Goal: Task Accomplishment & Management: Use online tool/utility

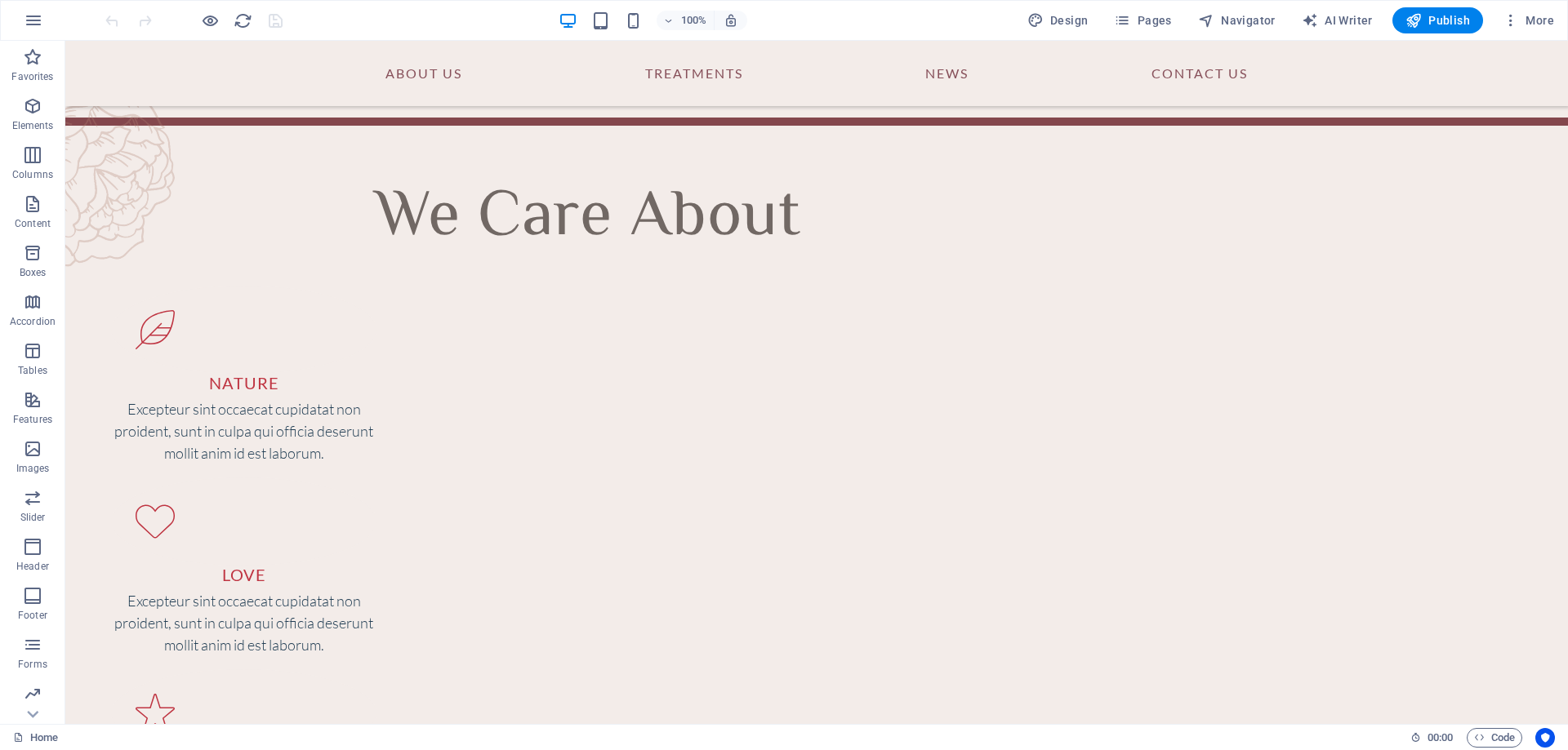
scroll to position [877, 0]
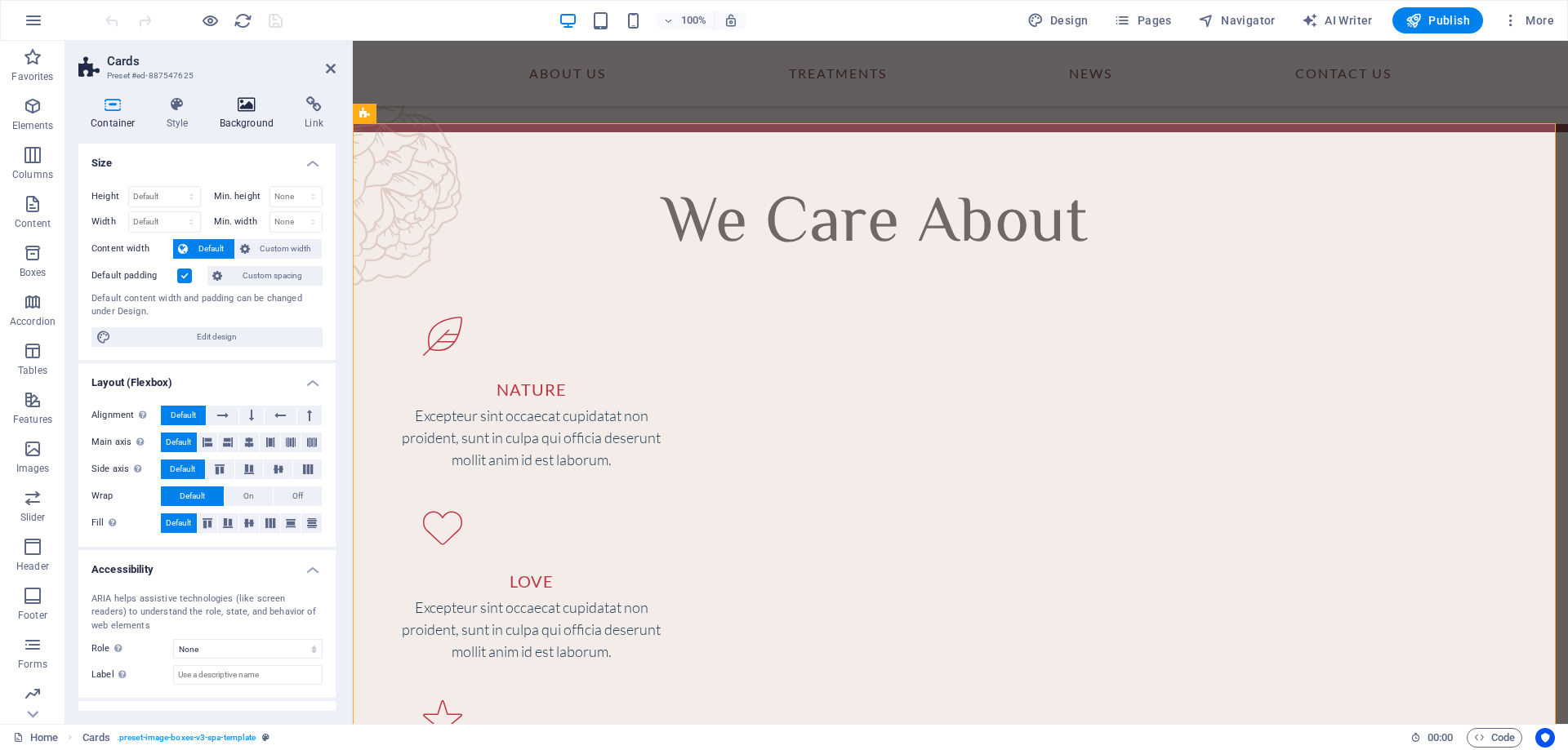
click at [238, 117] on h4 "Background" at bounding box center [250, 114] width 86 height 34
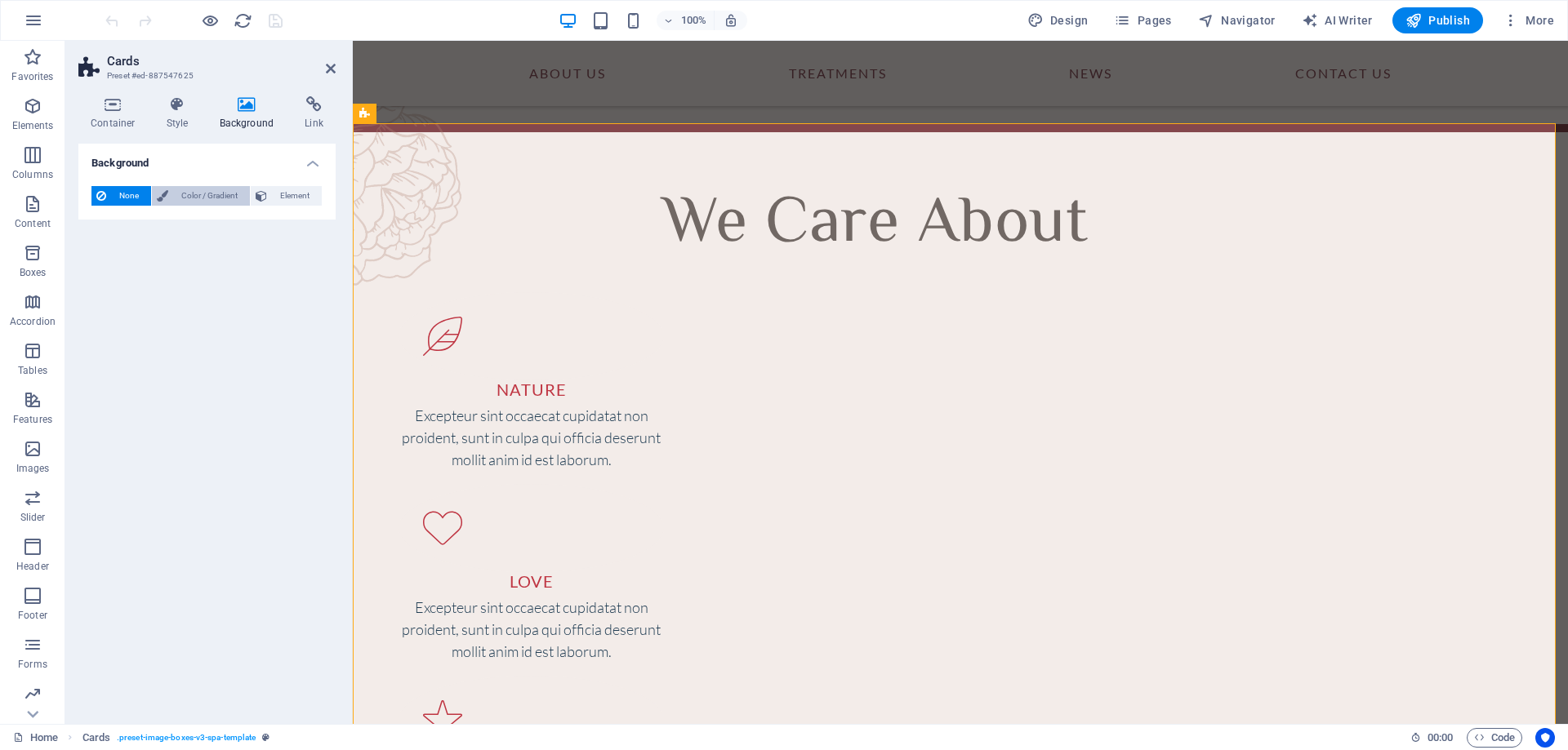
click at [201, 204] on span "Color / Gradient" at bounding box center [209, 196] width 72 height 20
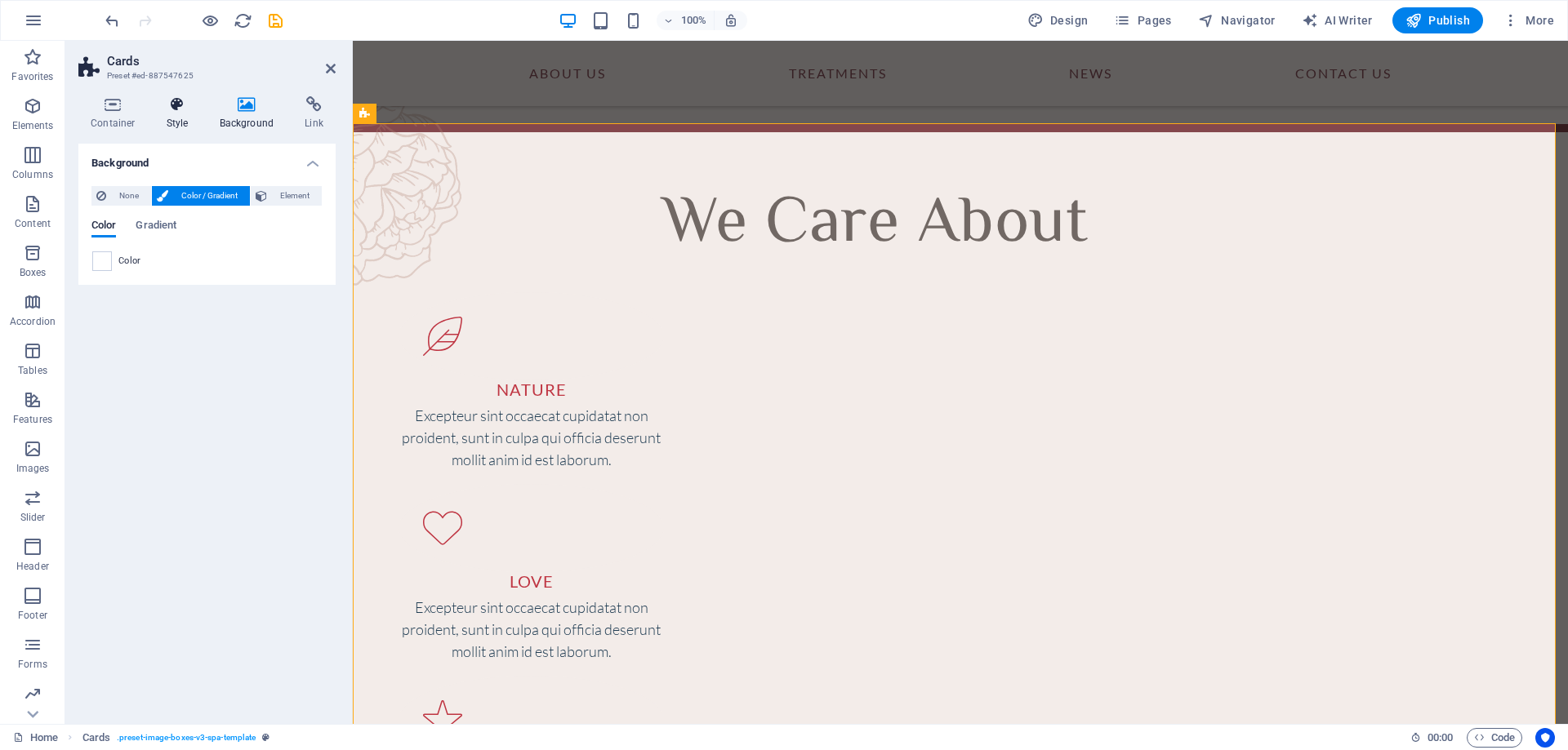
click at [175, 102] on icon at bounding box center [177, 105] width 47 height 16
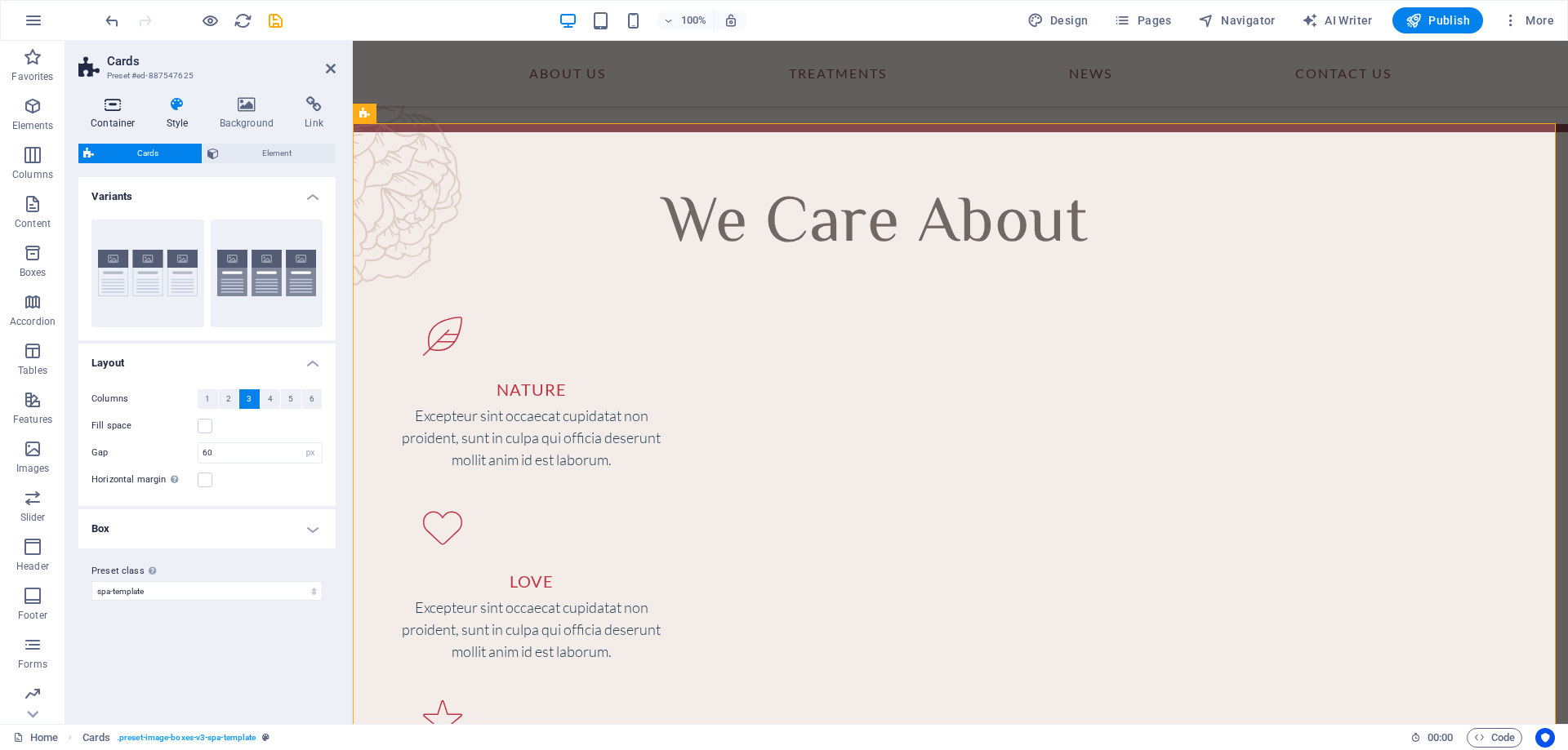
click at [113, 111] on icon at bounding box center [113, 105] width 69 height 16
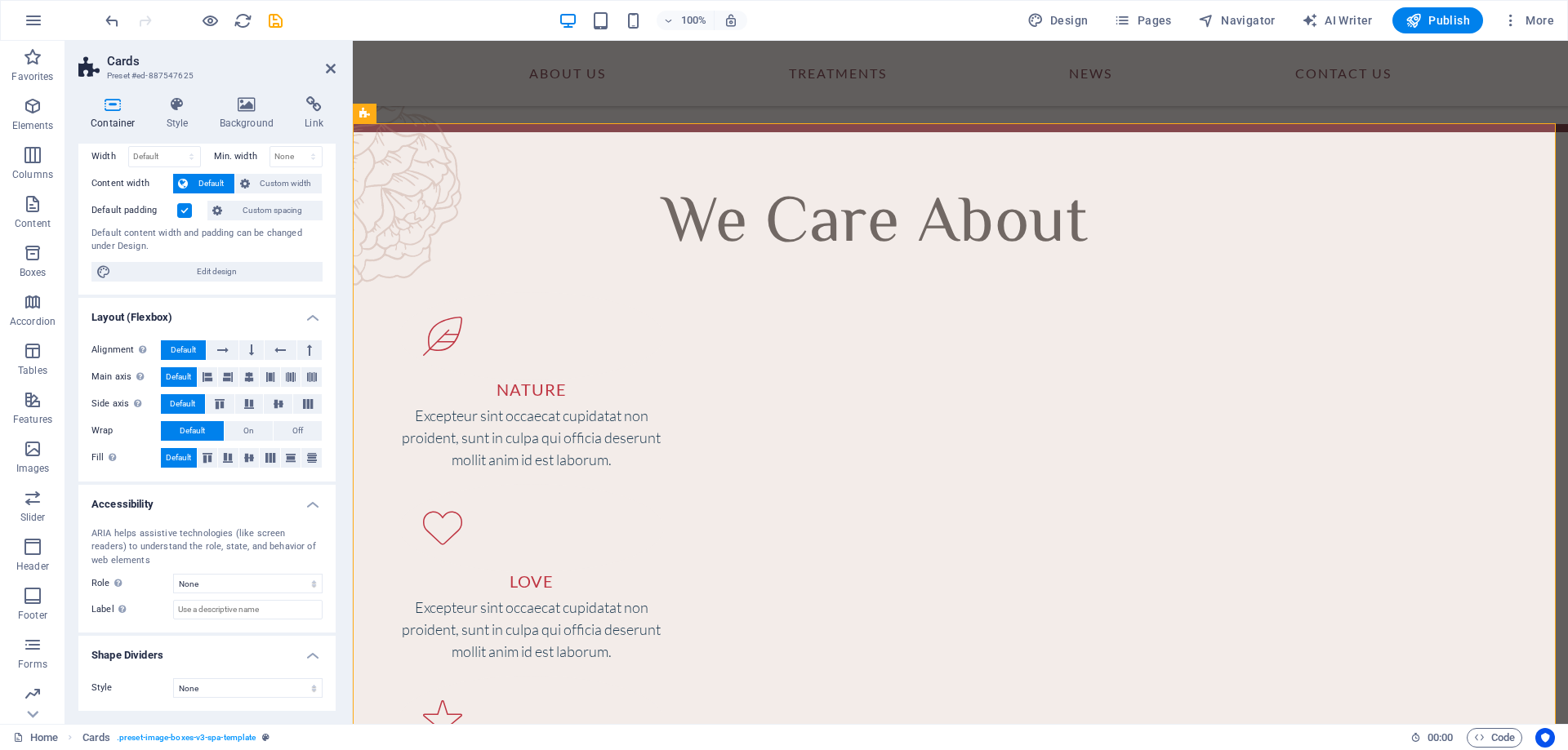
scroll to position [0, 0]
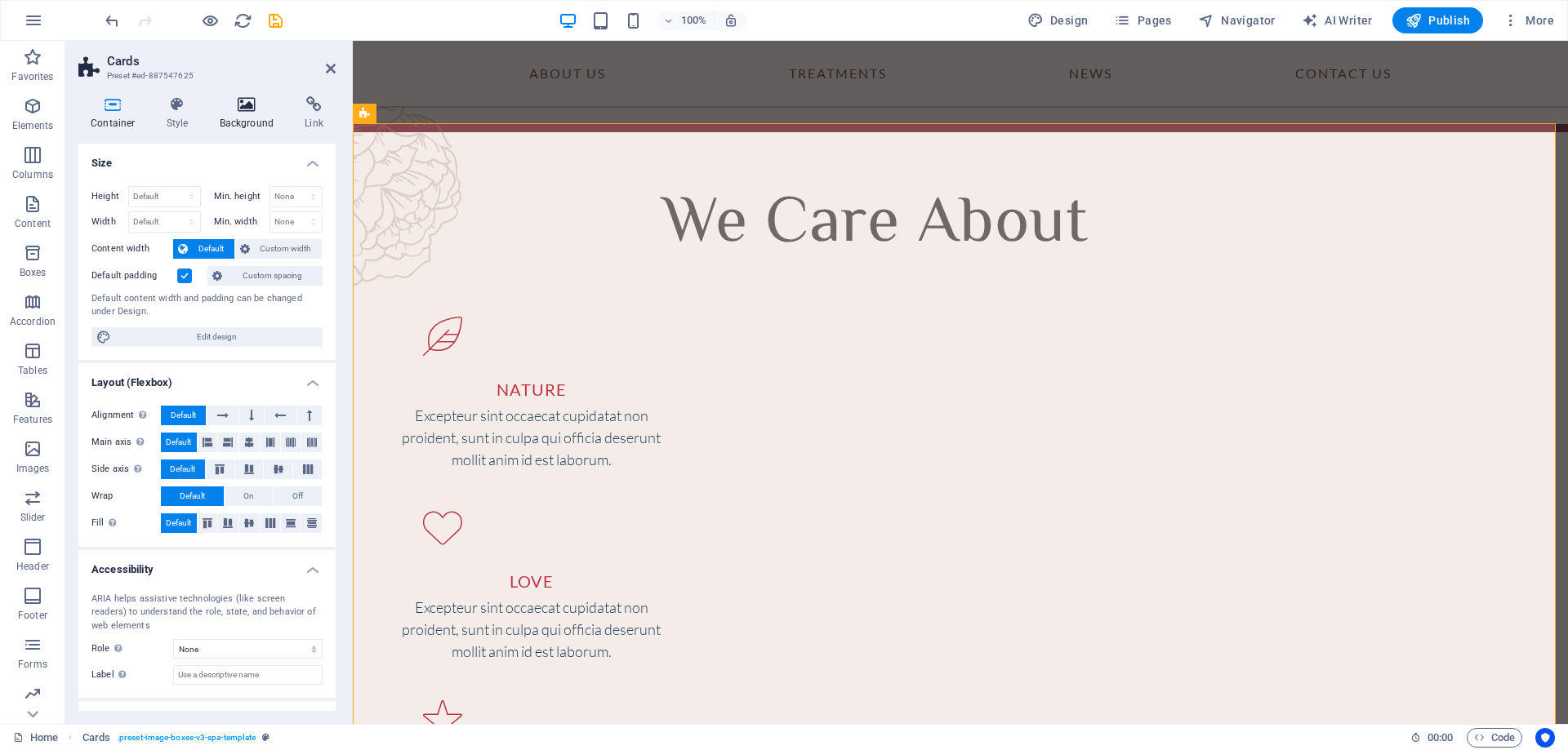
click at [243, 100] on icon at bounding box center [247, 105] width 79 height 16
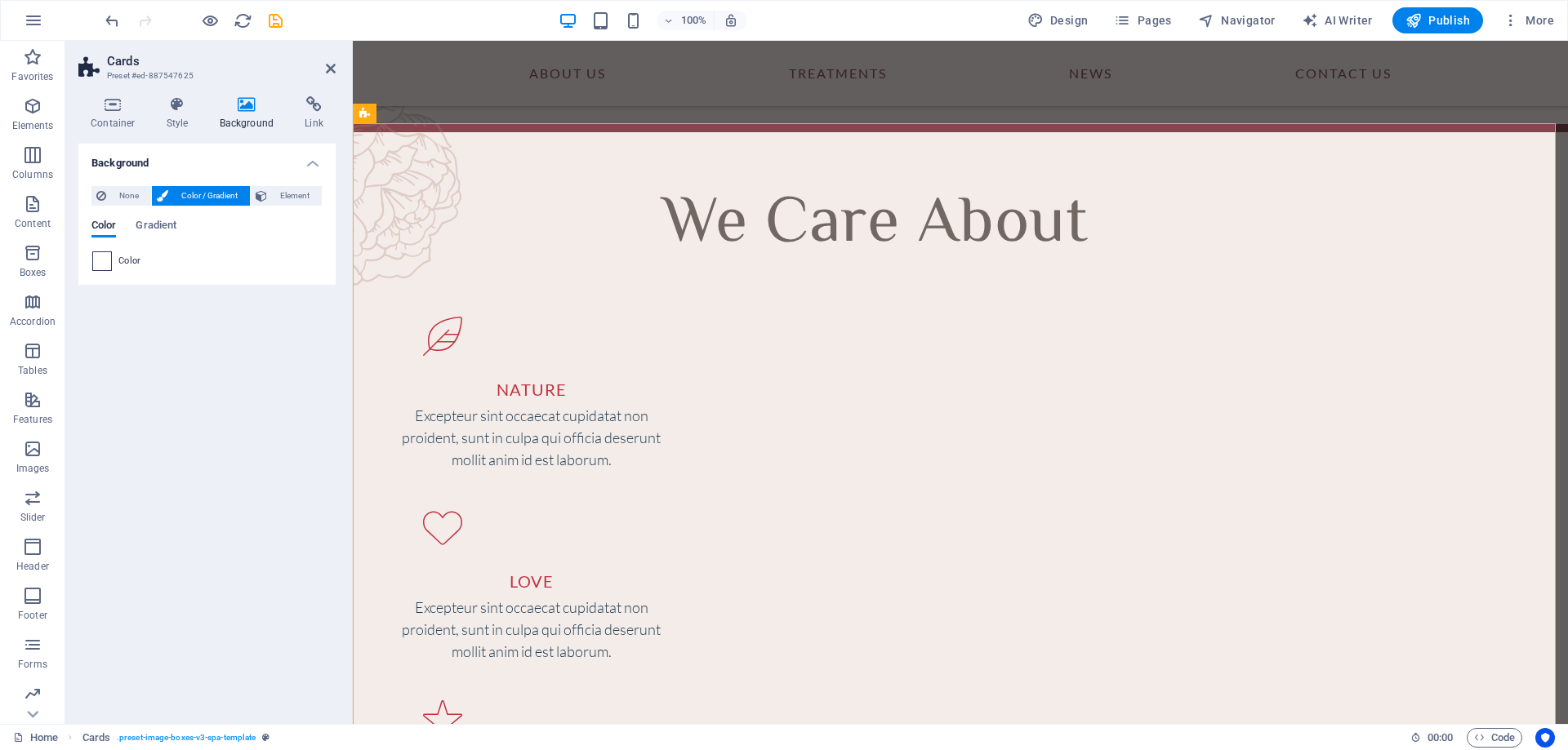
click at [103, 260] on span at bounding box center [102, 261] width 18 height 18
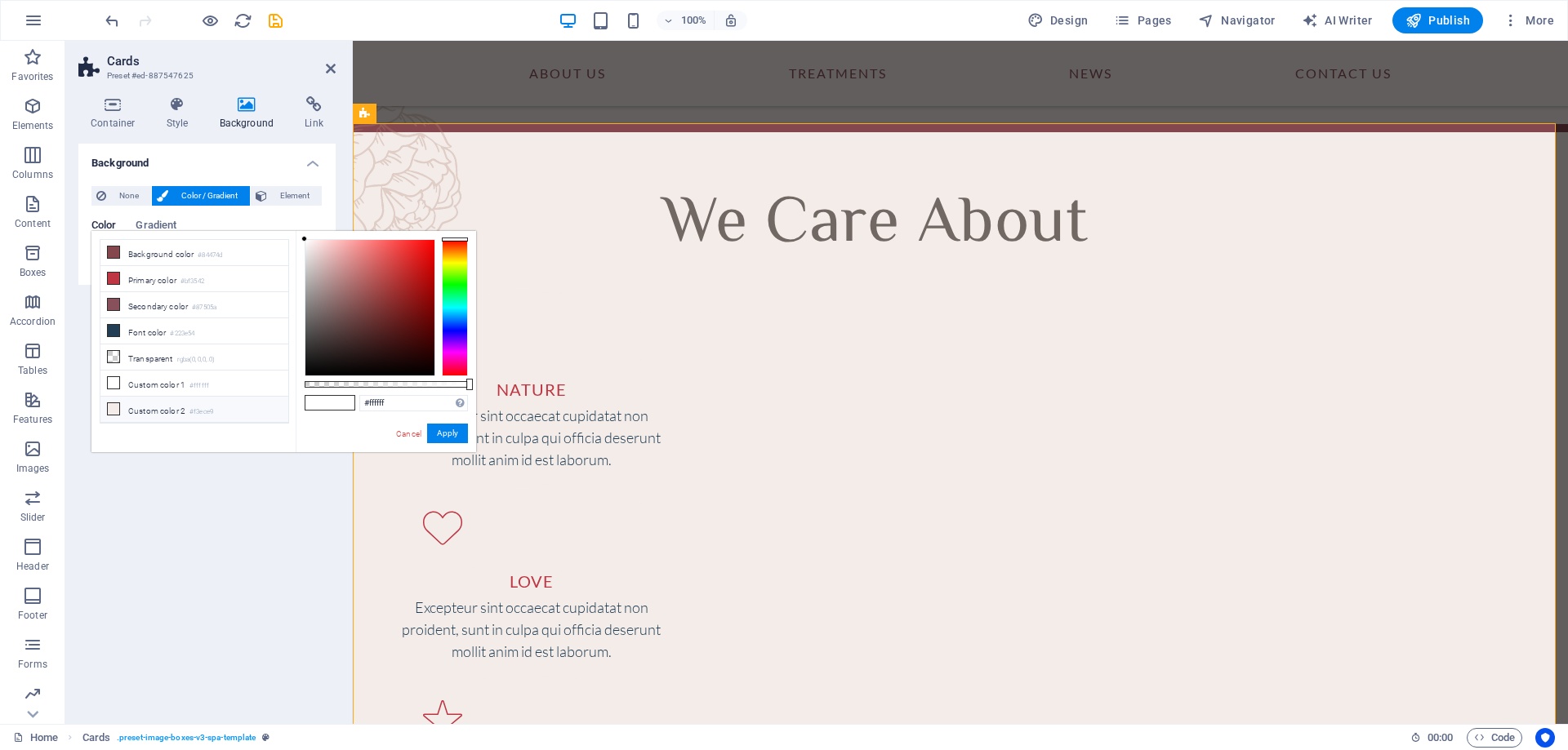
click at [154, 407] on li "Custom color 2 #f3ece9" at bounding box center [194, 410] width 188 height 26
type input "#f3ece9"
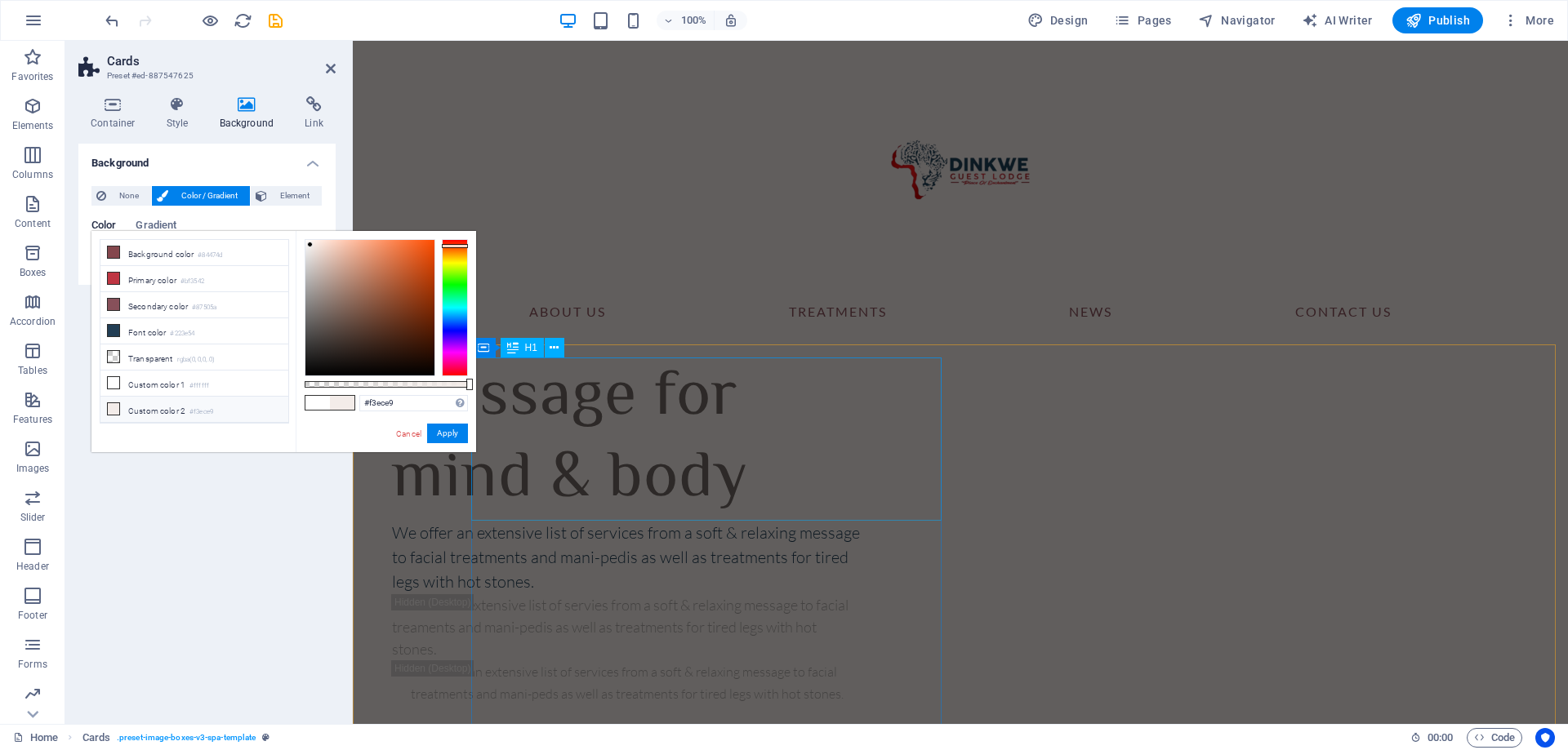
click at [632, 378] on div "Massage for mind & body" at bounding box center [628, 440] width 471 height 163
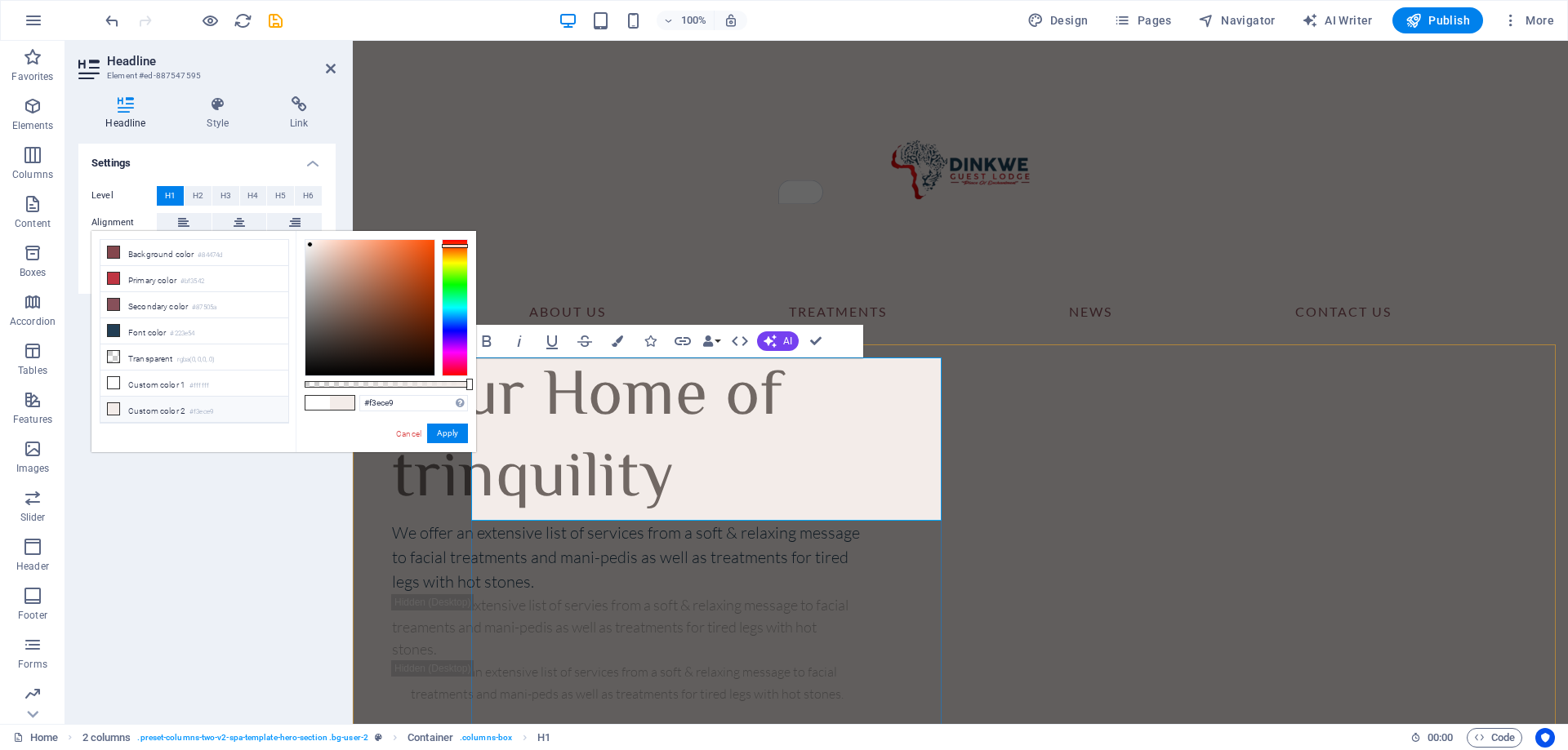
click at [600, 468] on h1 "Your Home of trinquility" at bounding box center [628, 440] width 471 height 163
copy h1 "trinquility"
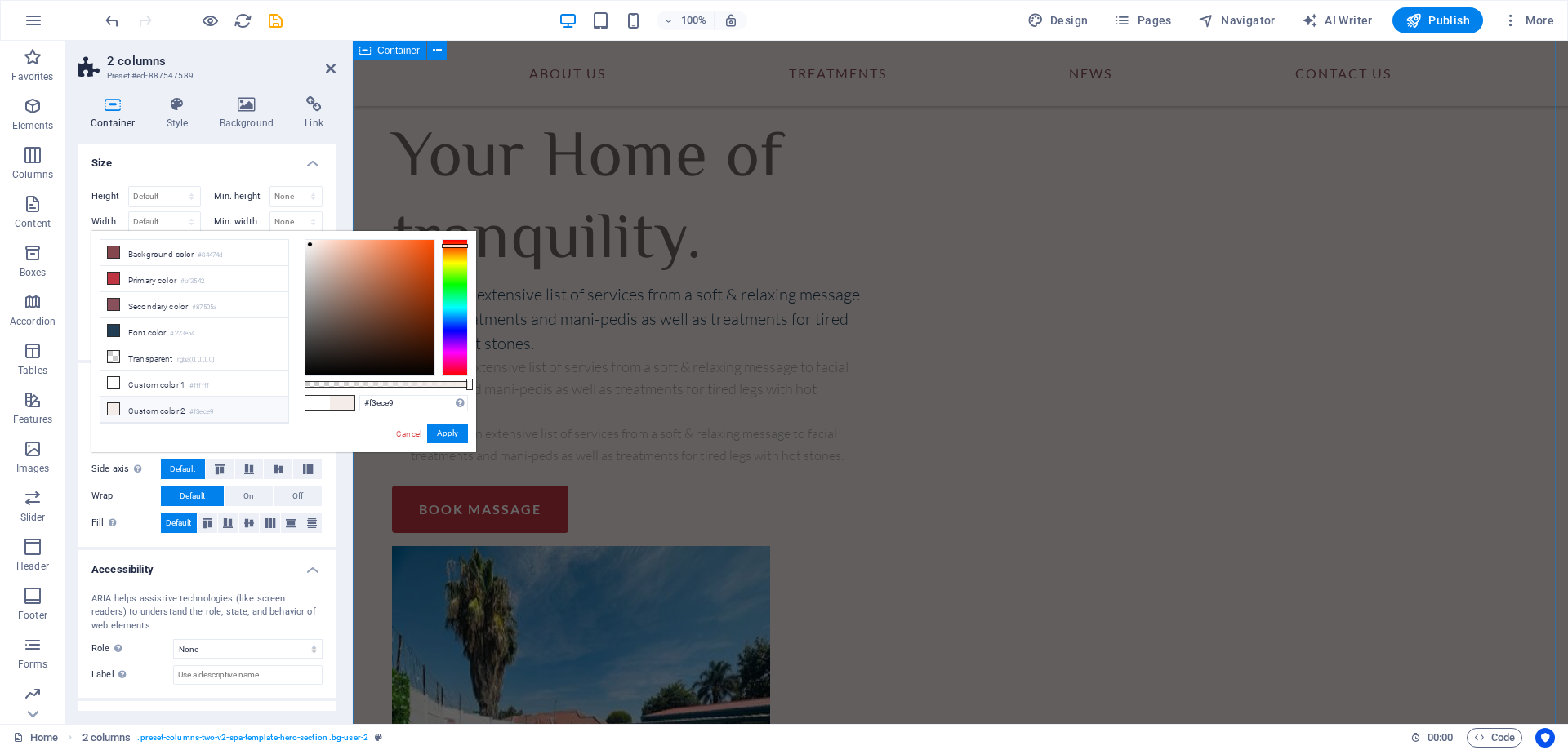
scroll to position [4867, 0]
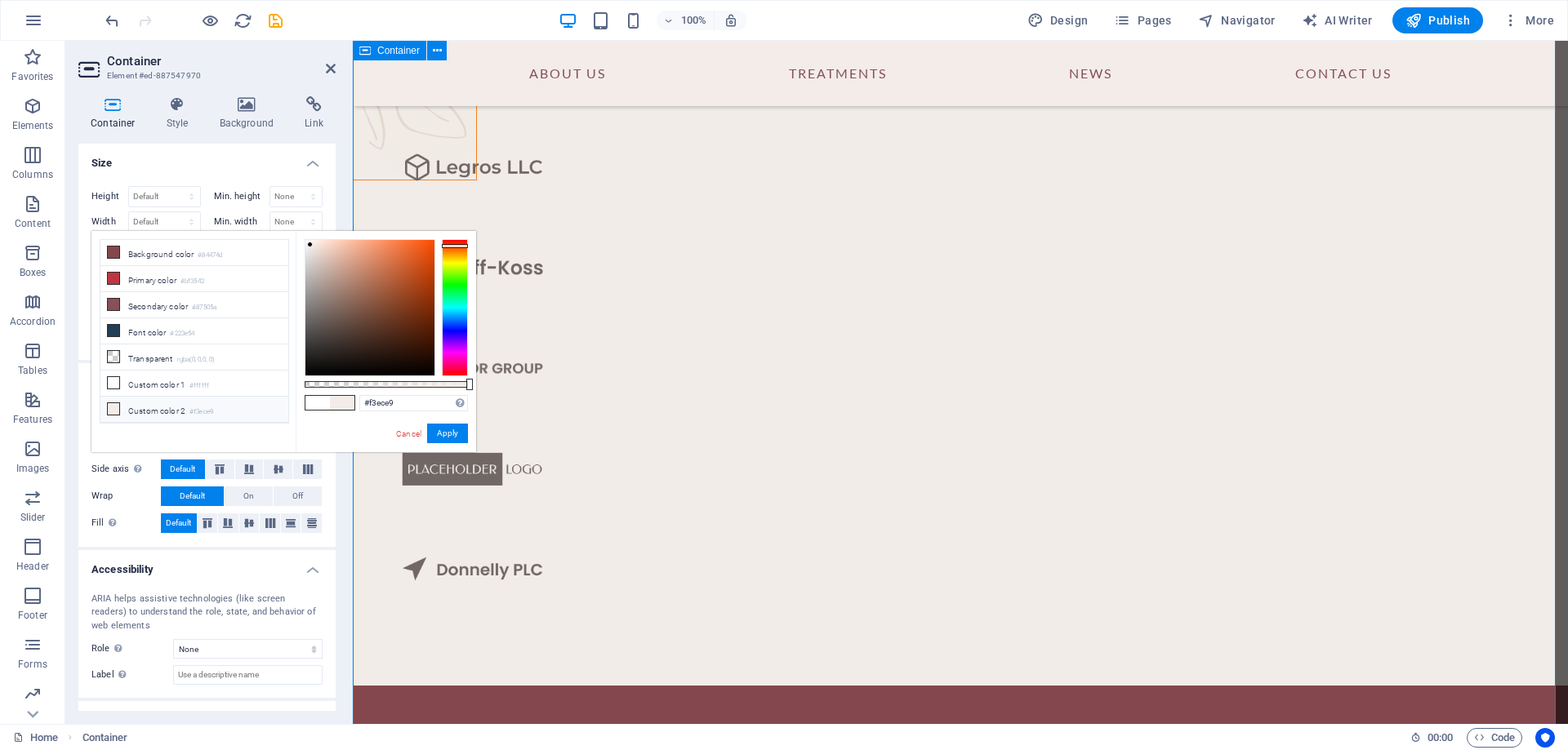
scroll to position [4330, 0]
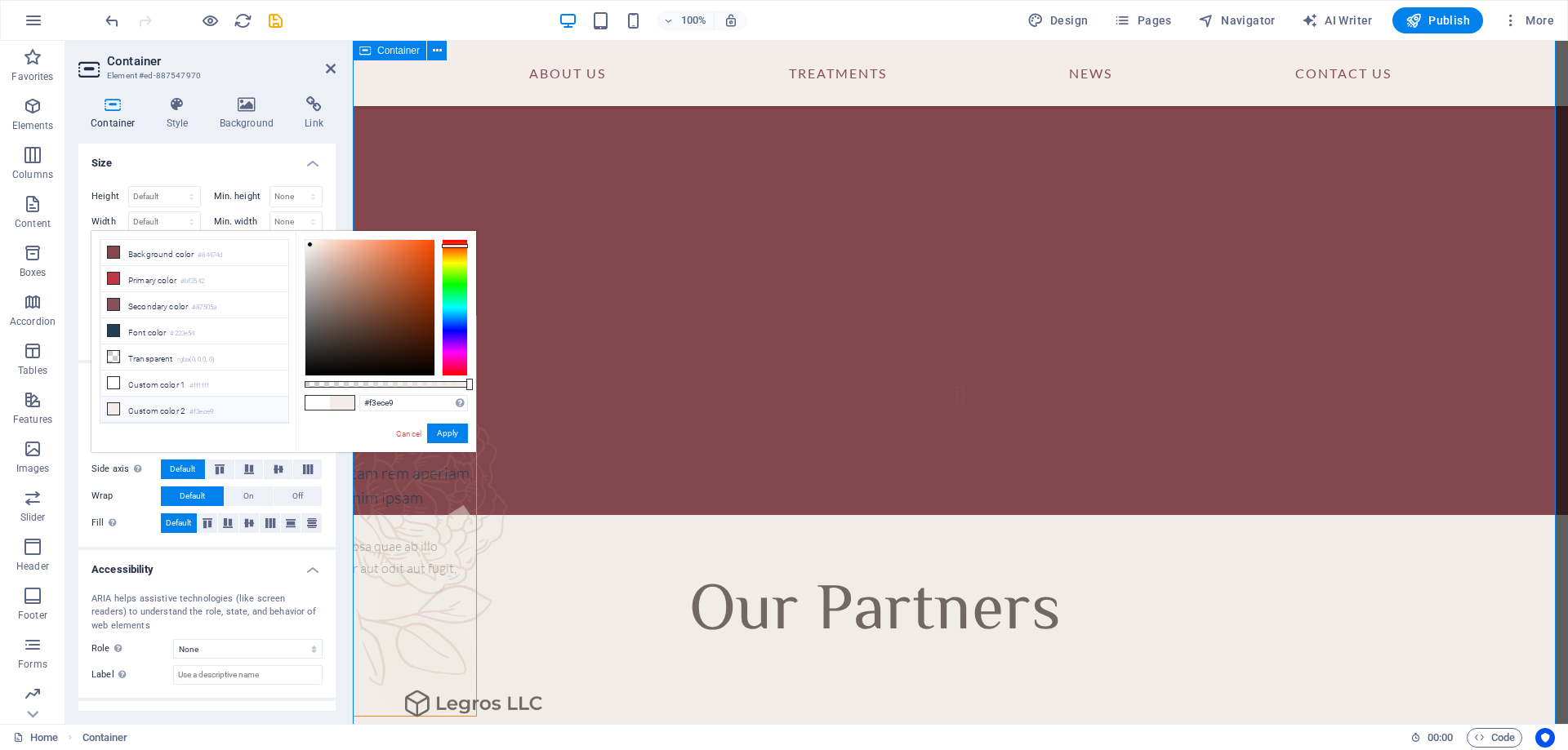
click at [128, 399] on li "Custom color 2 #f3ece9" at bounding box center [194, 410] width 188 height 26
click at [112, 404] on icon at bounding box center [114, 409] width 11 height 11
drag, startPoint x: 449, startPoint y: 431, endPoint x: 174, endPoint y: 326, distance: 294.4
click at [449, 431] on button "Apply" at bounding box center [448, 434] width 41 height 20
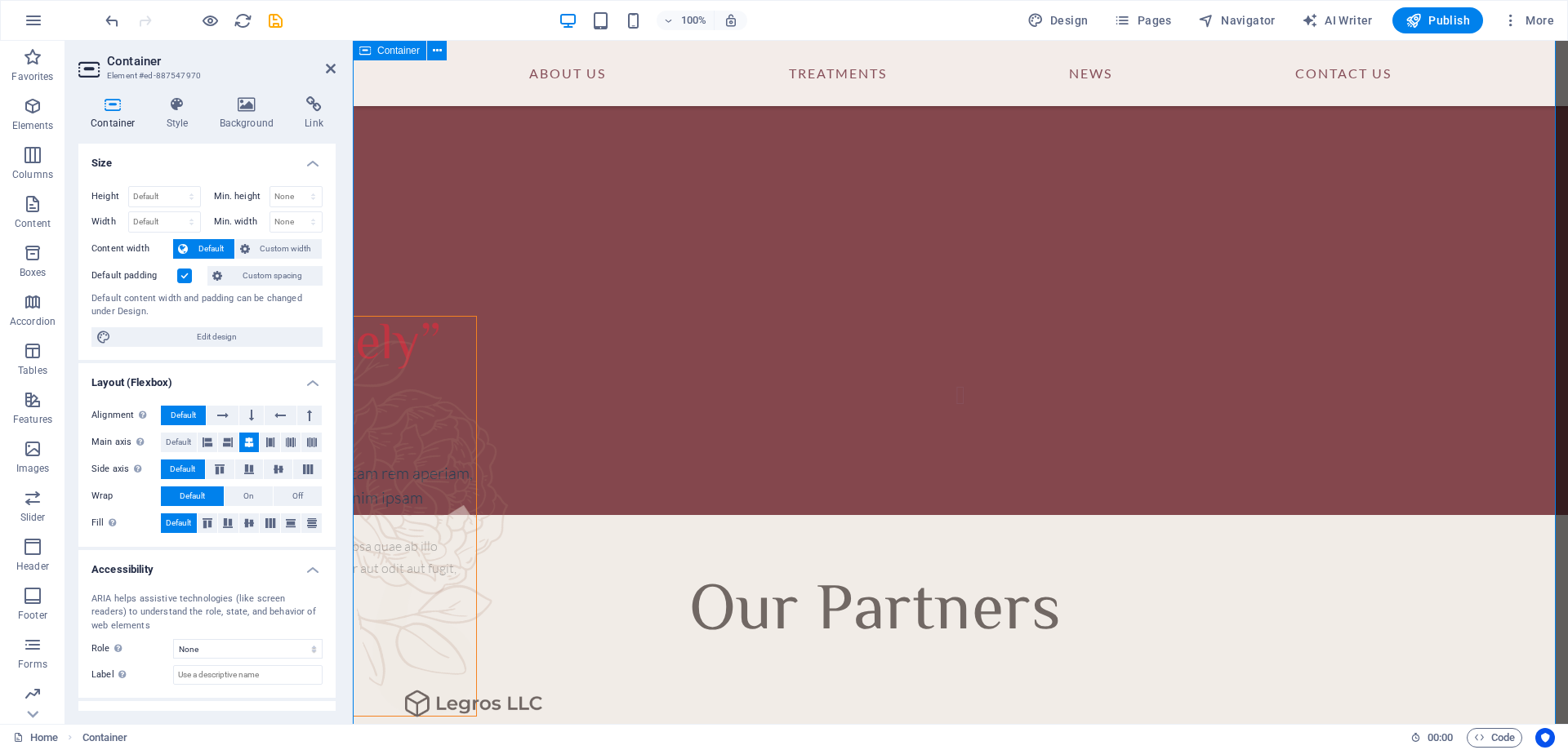
click at [236, 112] on icon at bounding box center [247, 105] width 79 height 16
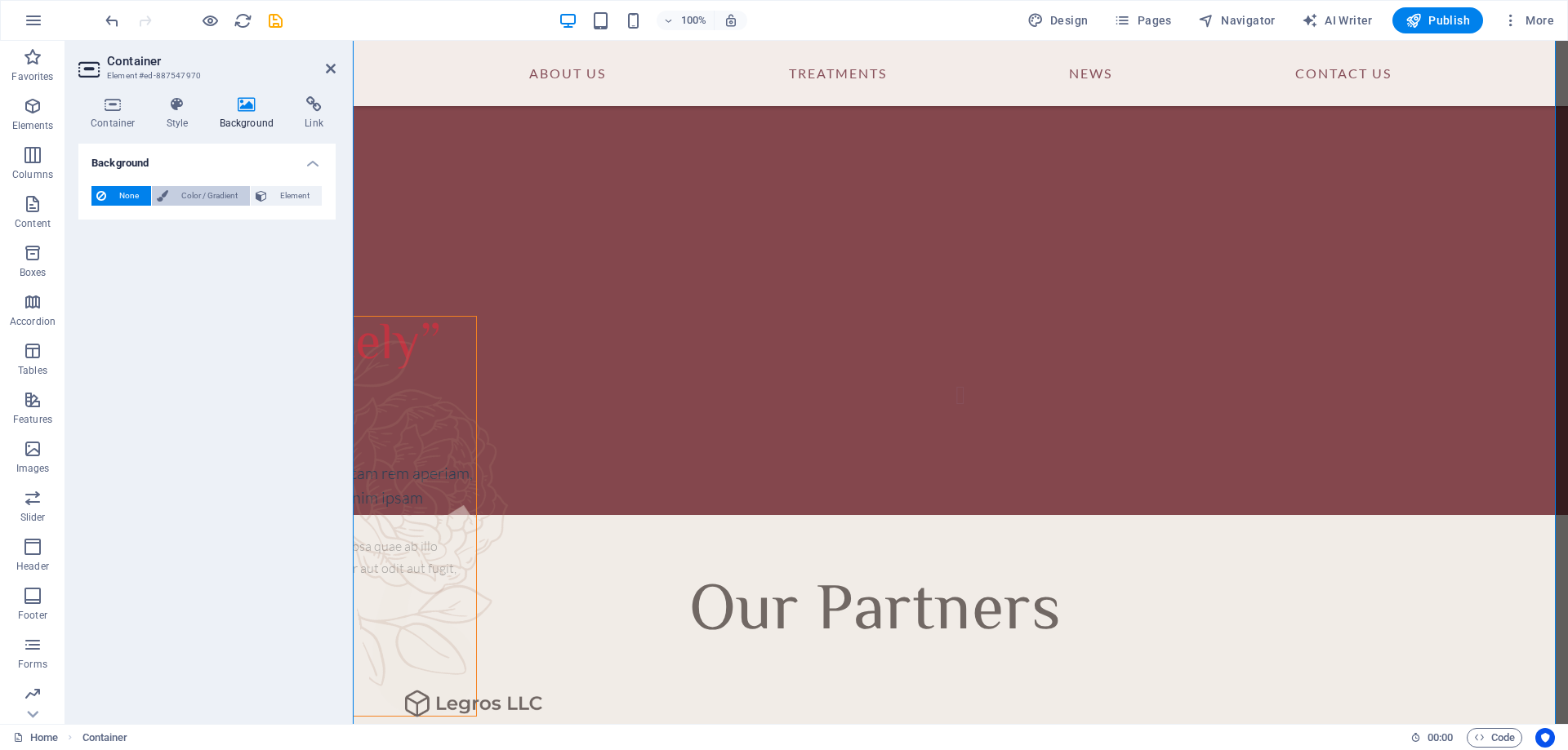
click at [203, 187] on span "Color / Gradient" at bounding box center [209, 196] width 72 height 20
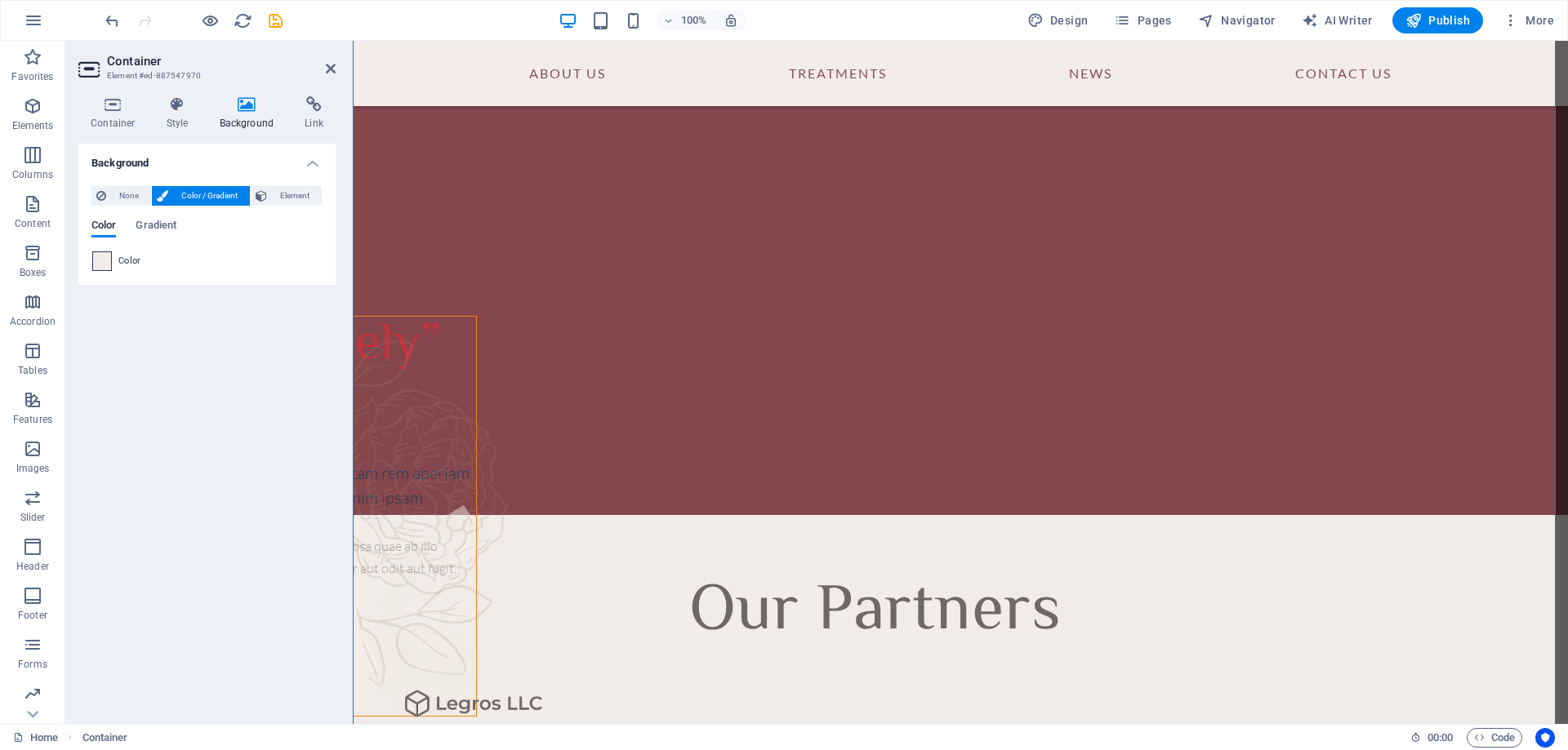
click at [99, 266] on span at bounding box center [102, 261] width 18 height 18
type input "#f3ece9"
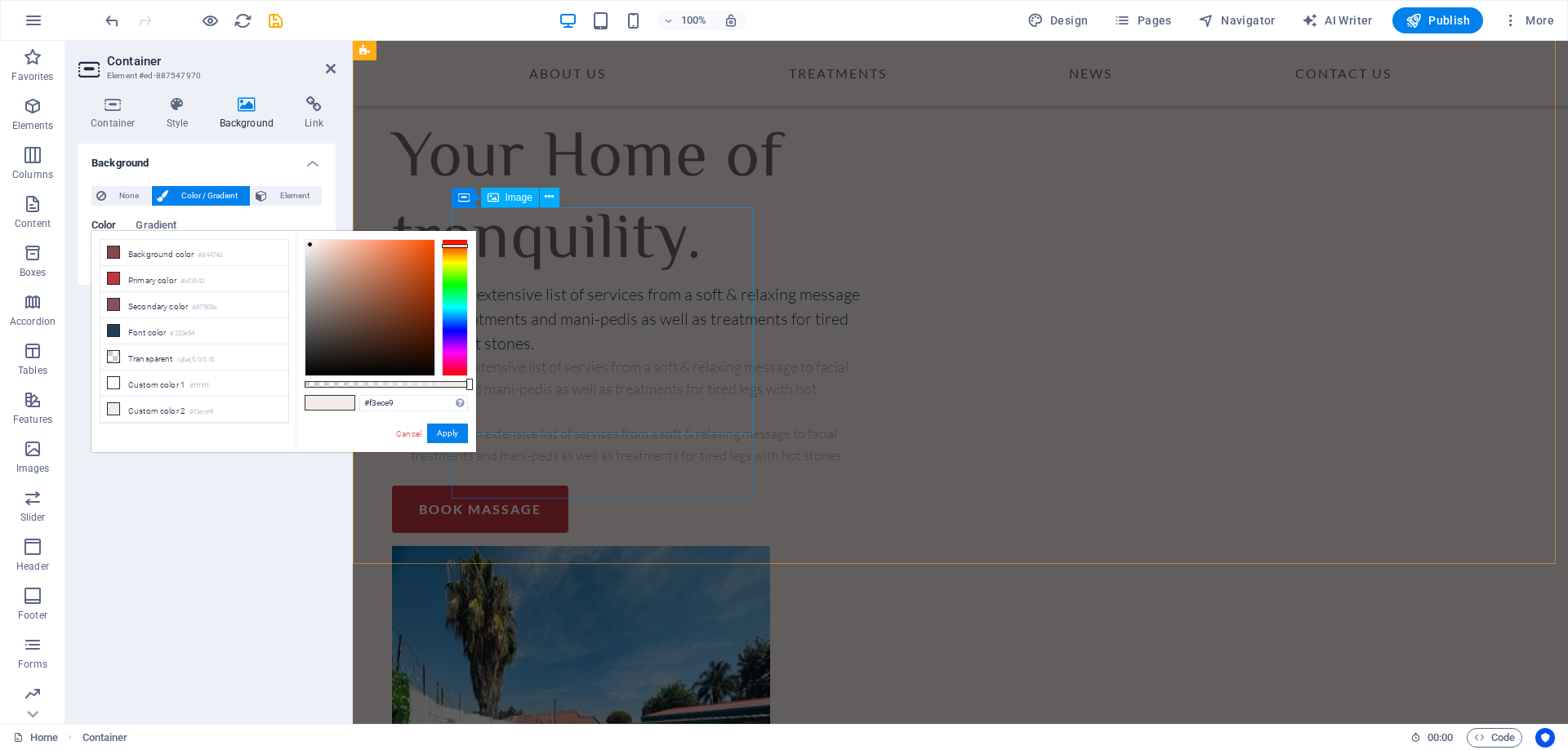
scroll to position [4867, 0]
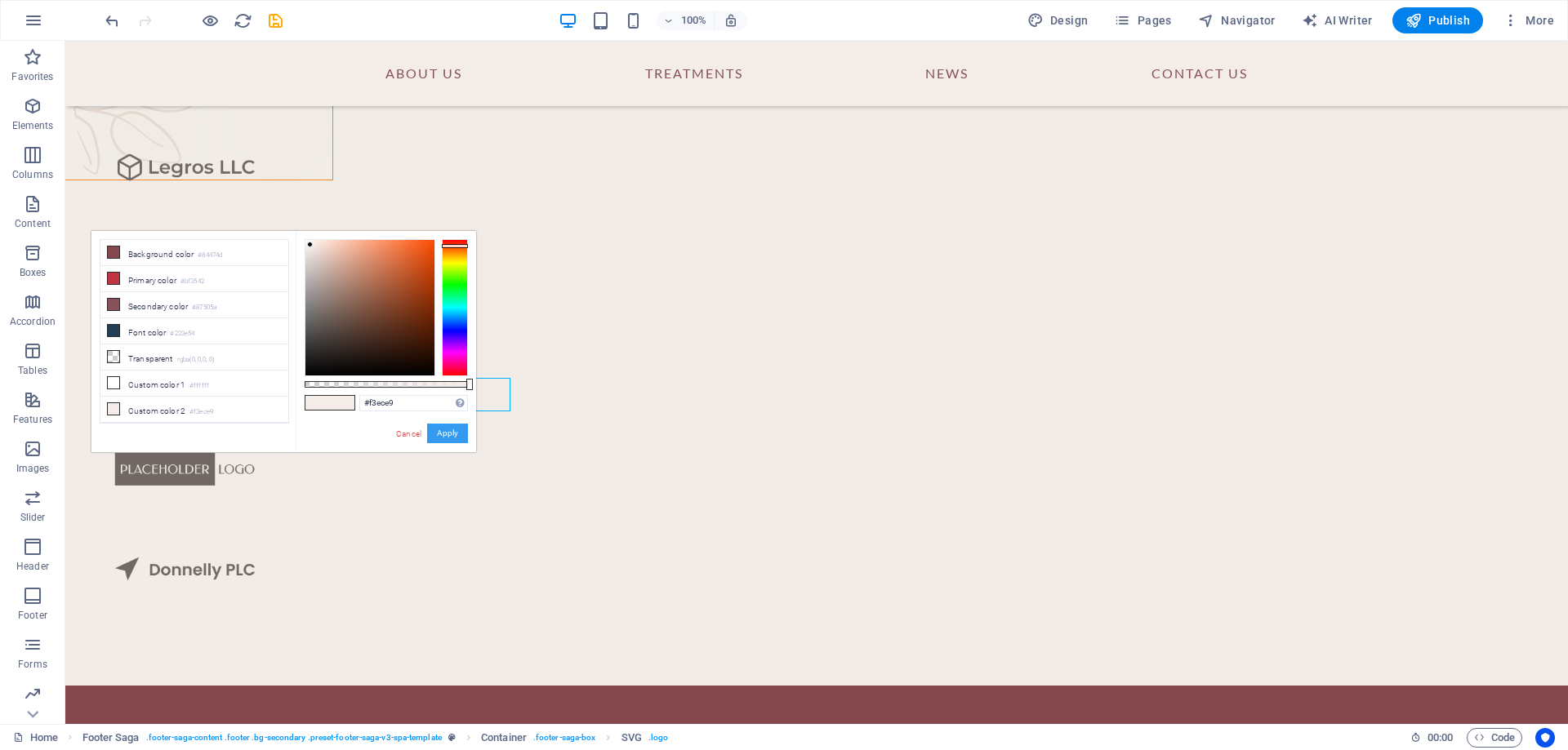
click at [448, 440] on button "Apply" at bounding box center [448, 434] width 41 height 20
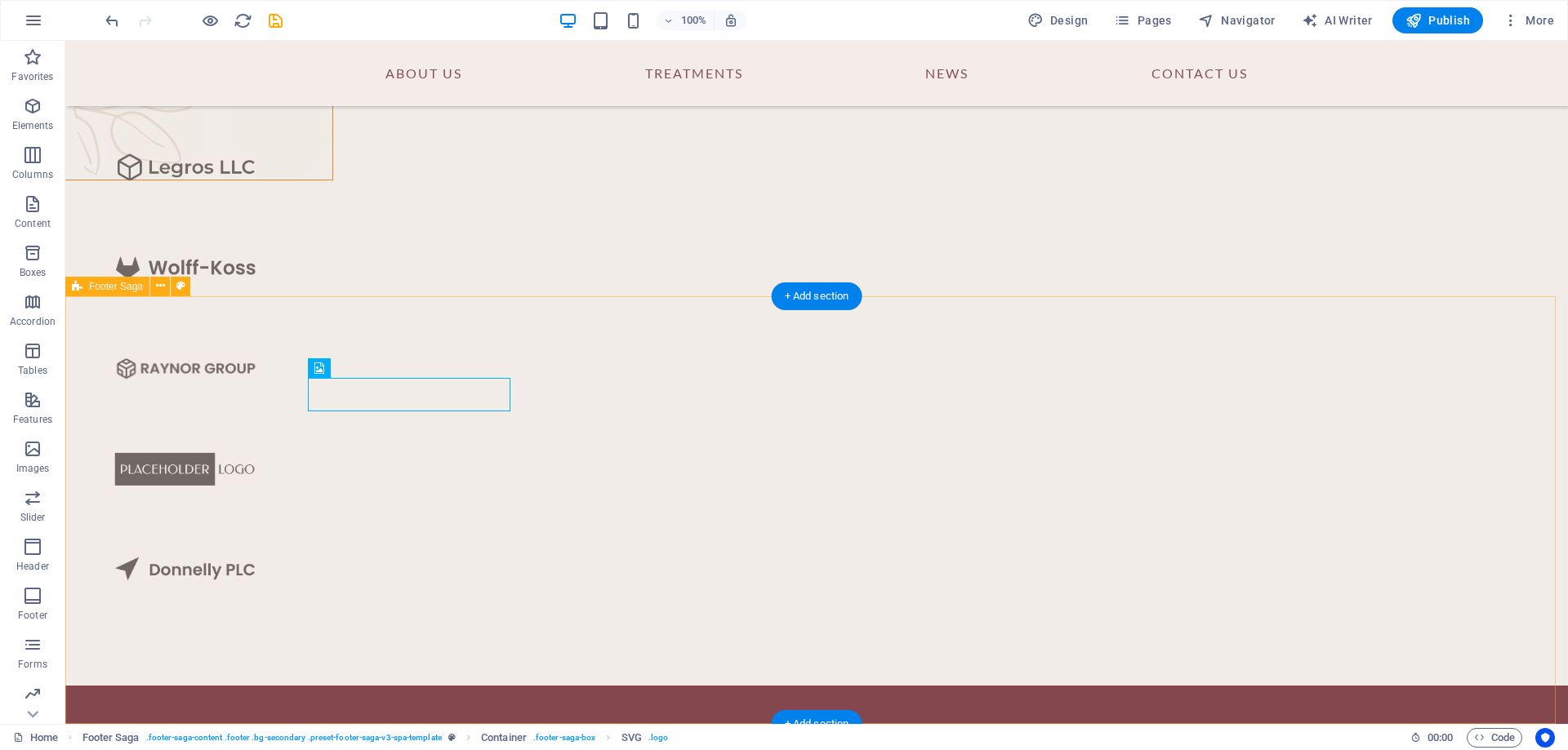
select select "footer"
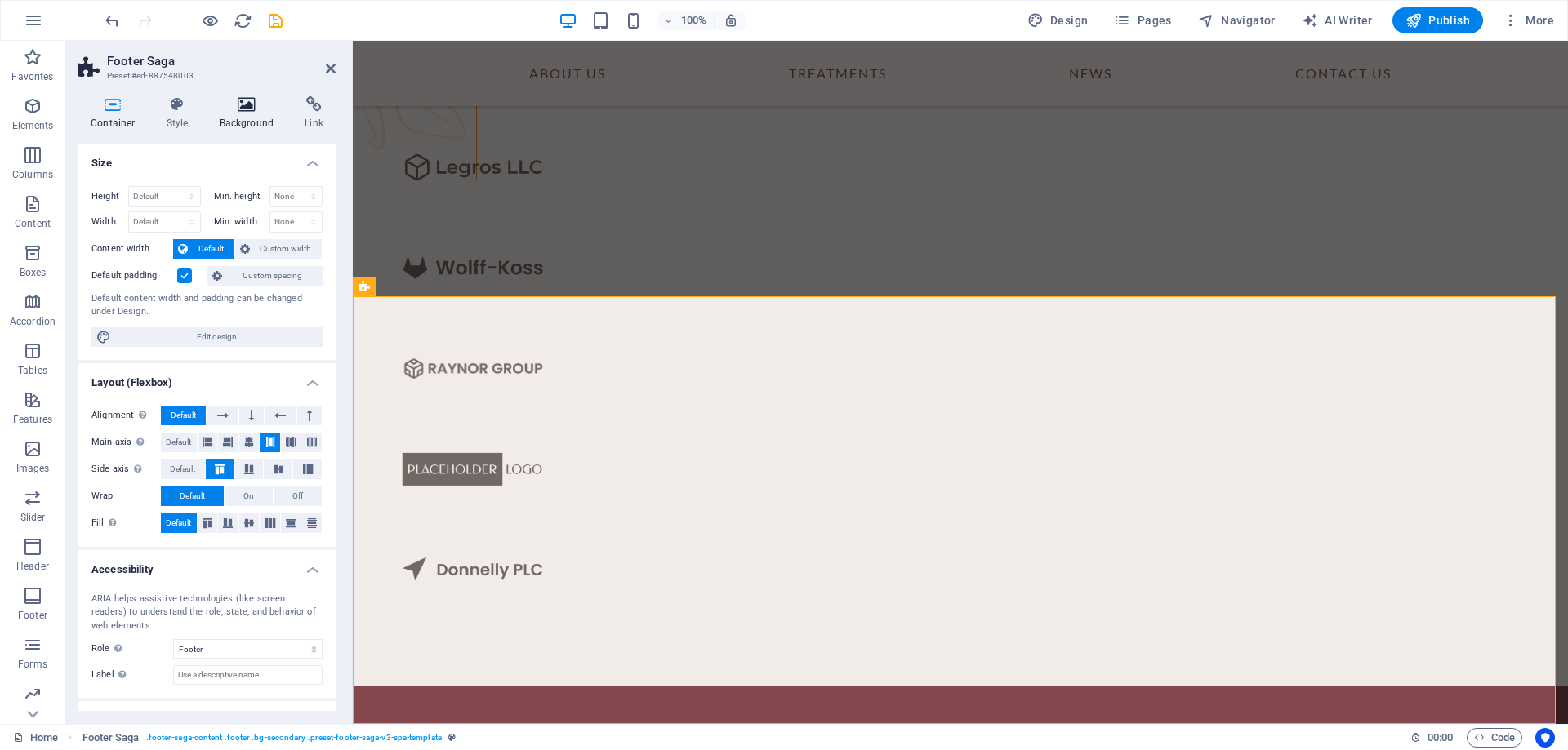
click at [246, 109] on icon at bounding box center [247, 105] width 79 height 16
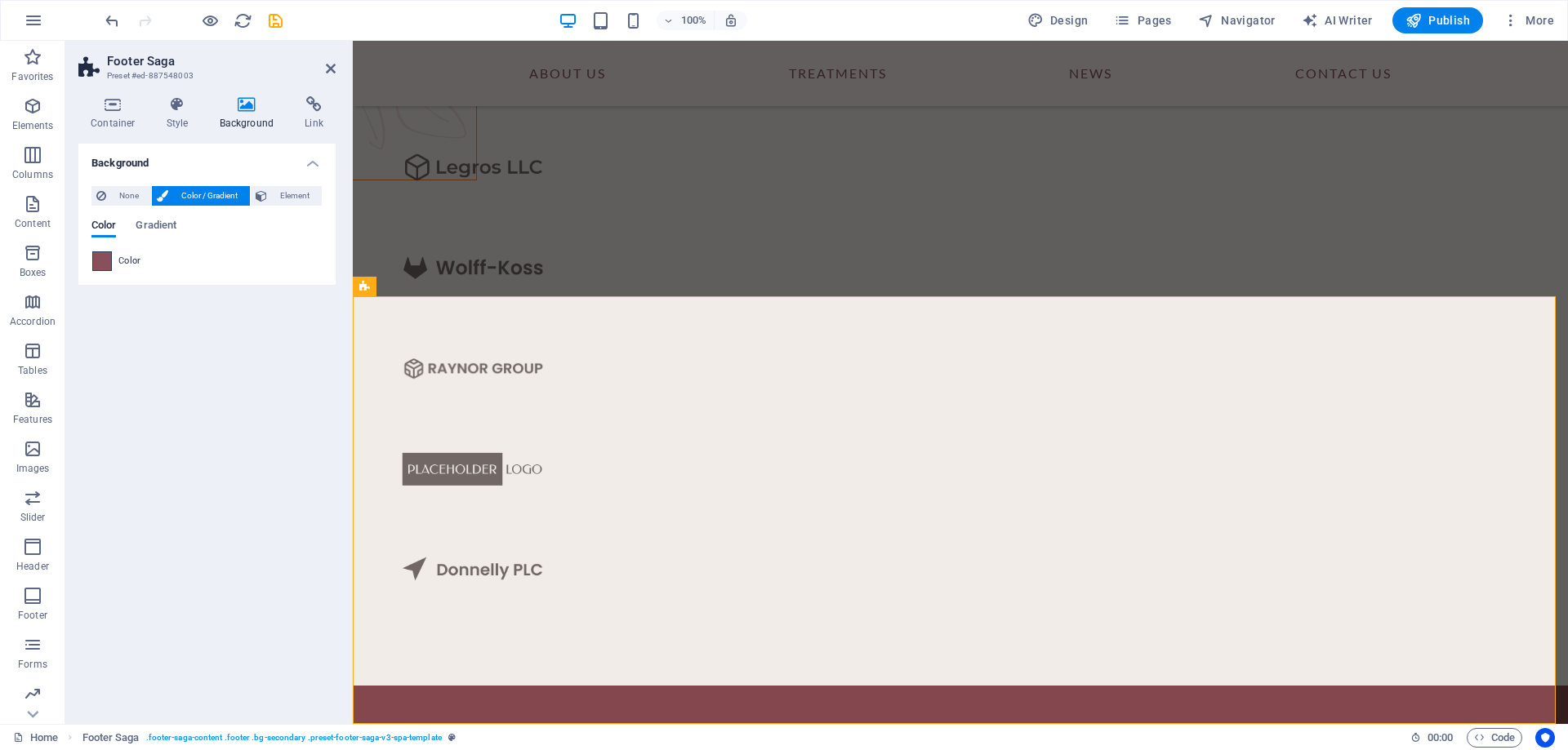
click at [105, 265] on span at bounding box center [102, 261] width 18 height 18
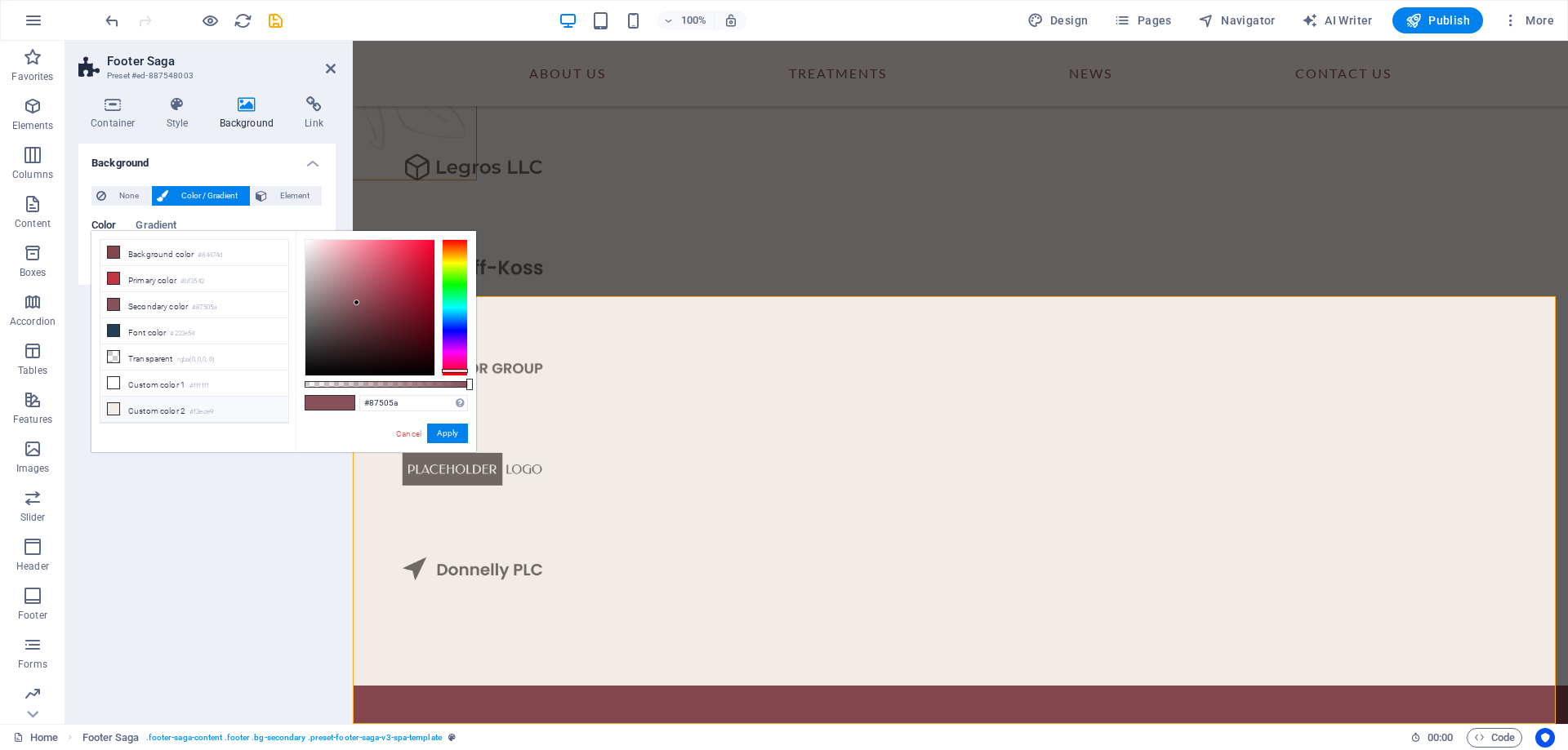
click at [115, 409] on icon at bounding box center [114, 409] width 11 height 11
type input "#f3ece9"
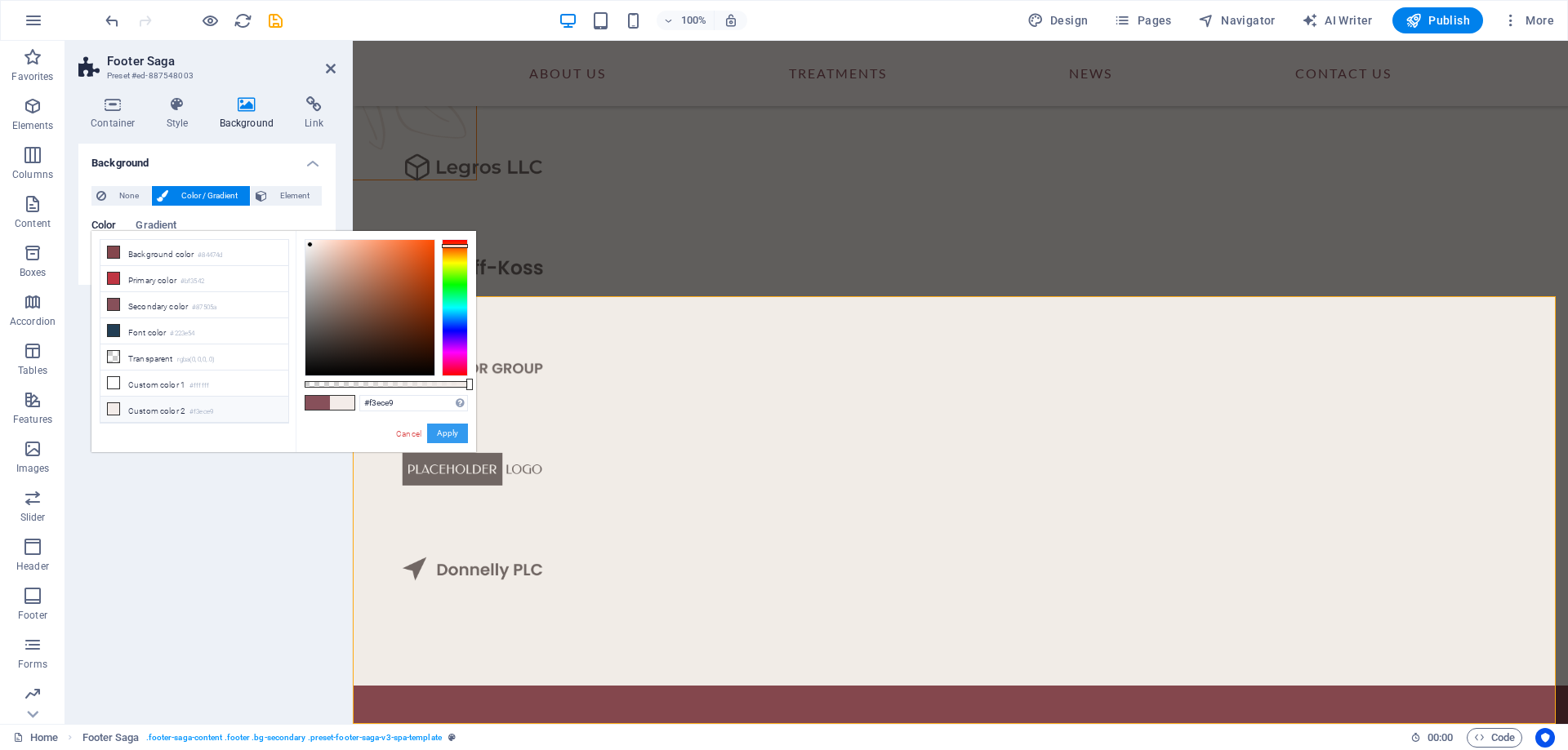
click at [447, 431] on button "Apply" at bounding box center [448, 434] width 41 height 20
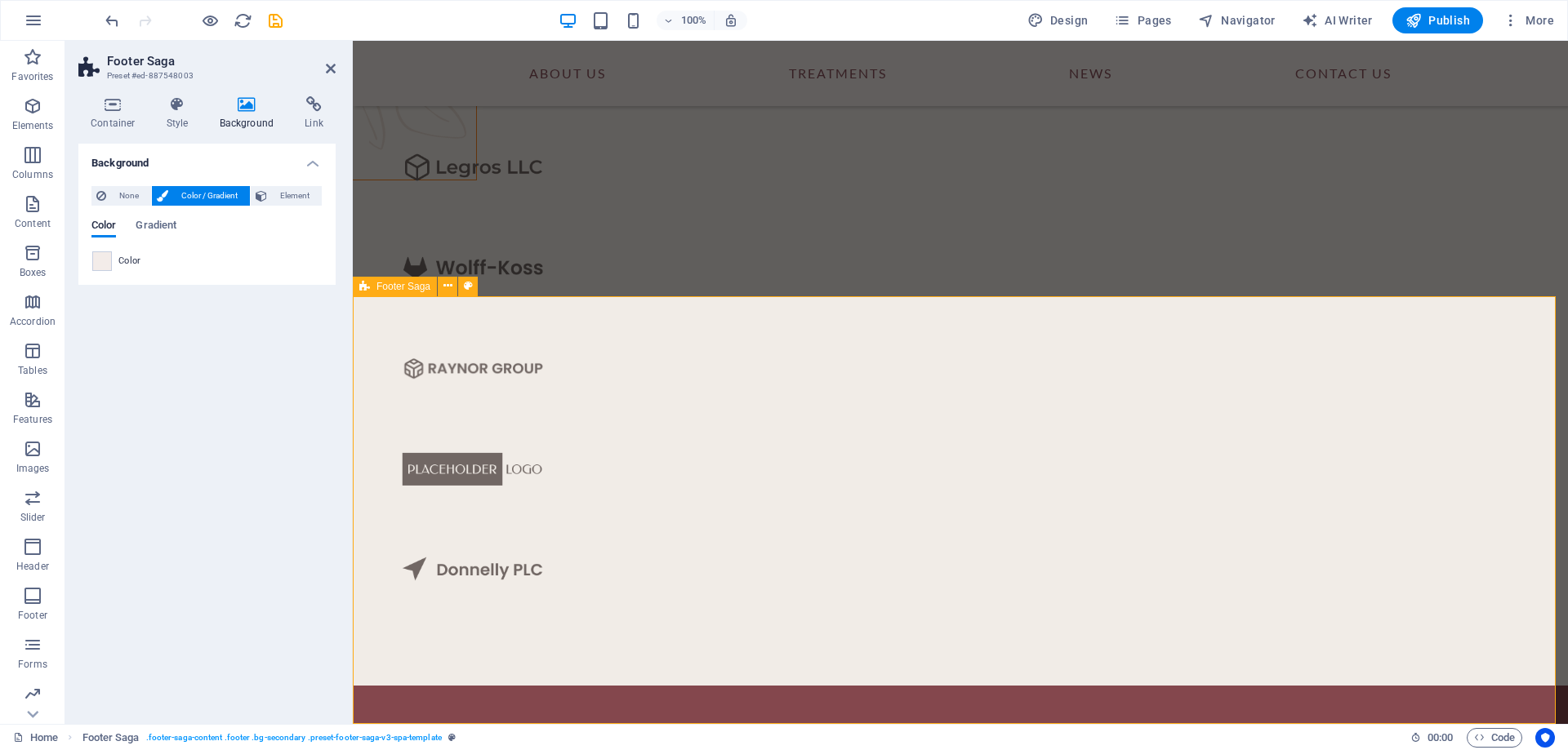
scroll to position [0, 0]
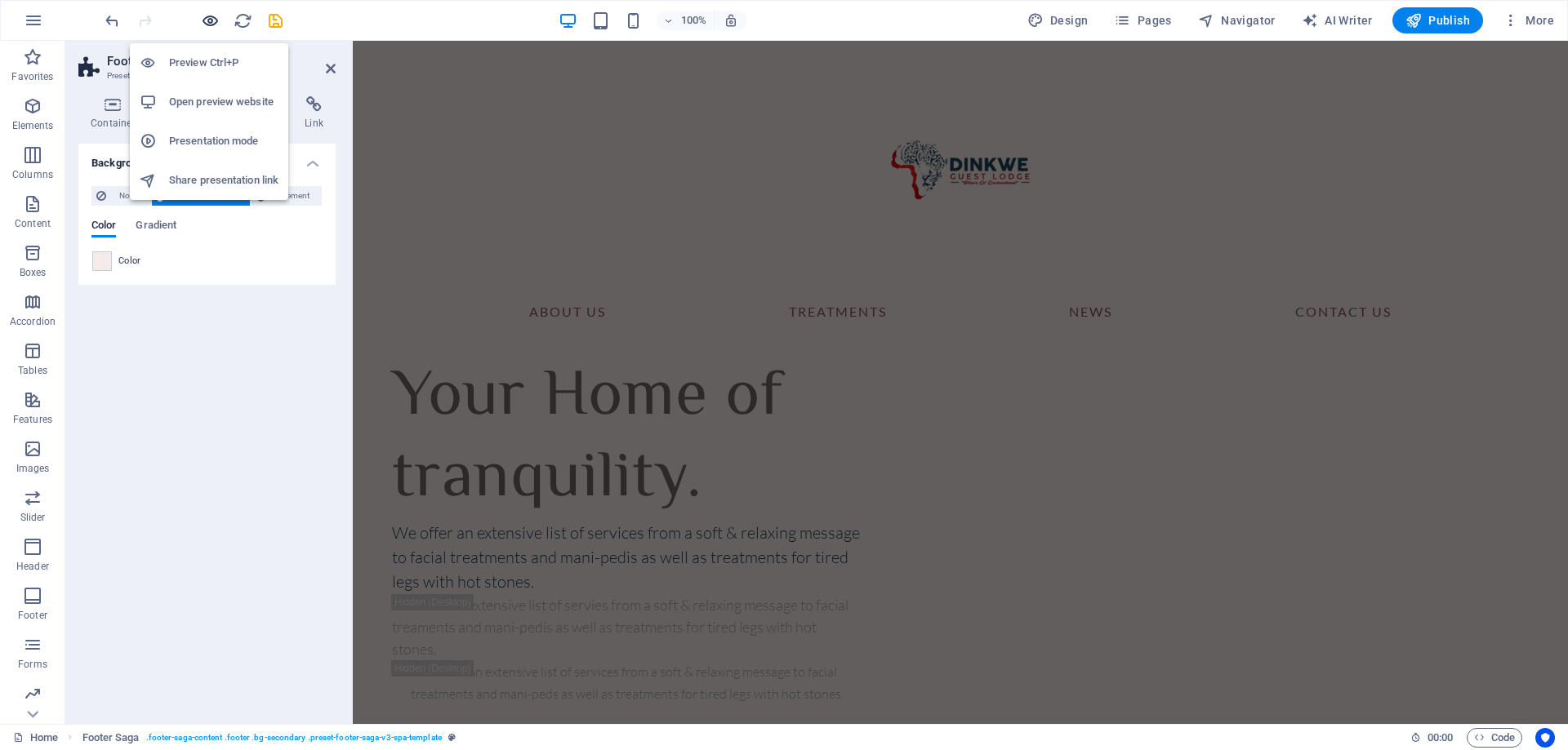
click at [214, 14] on icon "button" at bounding box center [210, 20] width 19 height 19
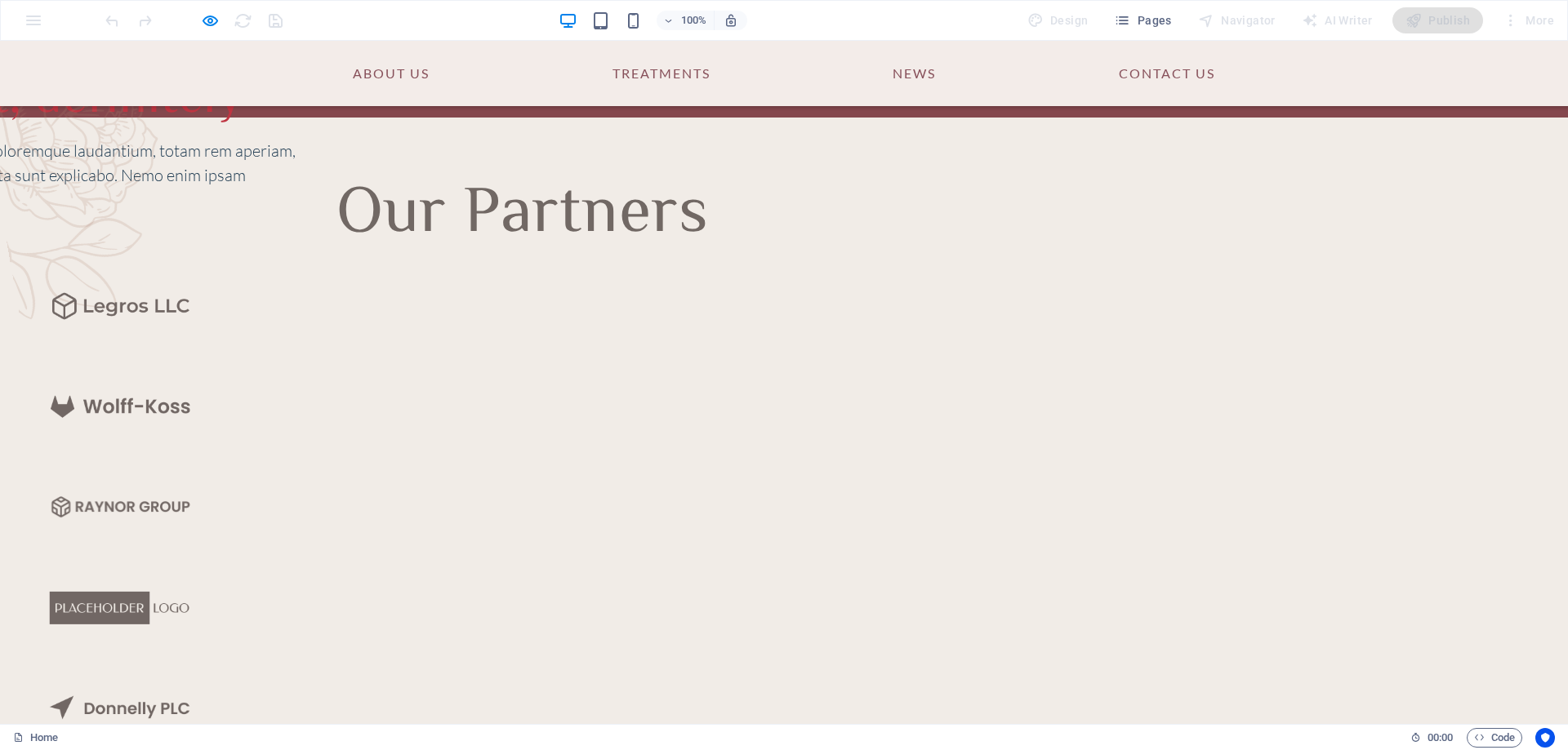
scroll to position [4521, 0]
